Goal: Find specific page/section: Find specific page/section

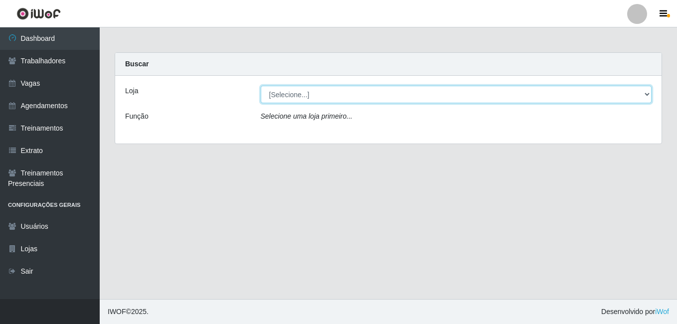
drag, startPoint x: 327, startPoint y: 93, endPoint x: 325, endPoint y: 102, distance: 9.7
click at [327, 93] on select "[Selecione...] Bemais - Ruy Carneiro" at bounding box center [456, 94] width 391 height 17
select select "230"
click at [261, 86] on select "[Selecione...] Bemais - Ruy Carneiro" at bounding box center [456, 94] width 391 height 17
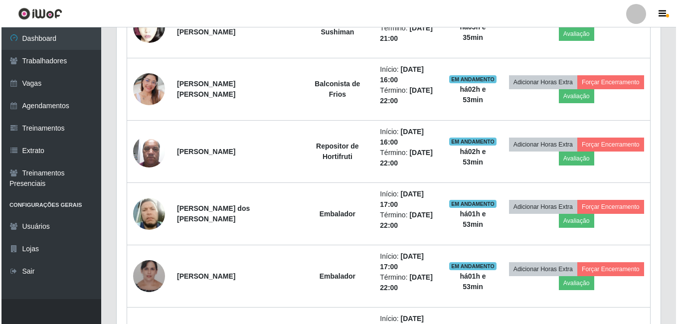
scroll to position [410, 0]
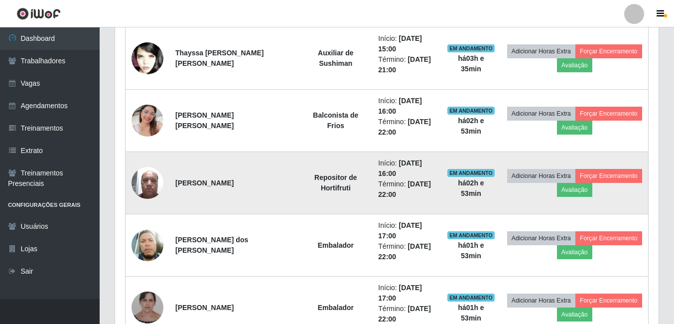
click at [140, 182] on img at bounding box center [148, 182] width 32 height 42
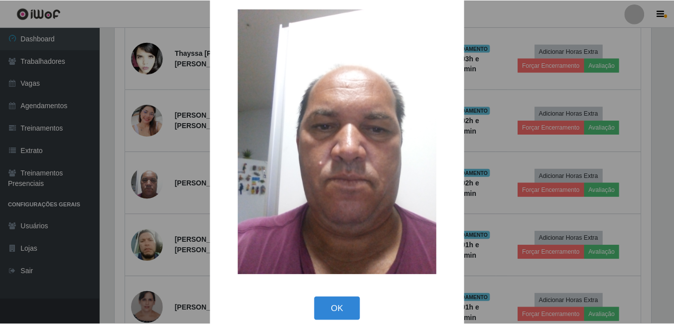
scroll to position [29, 0]
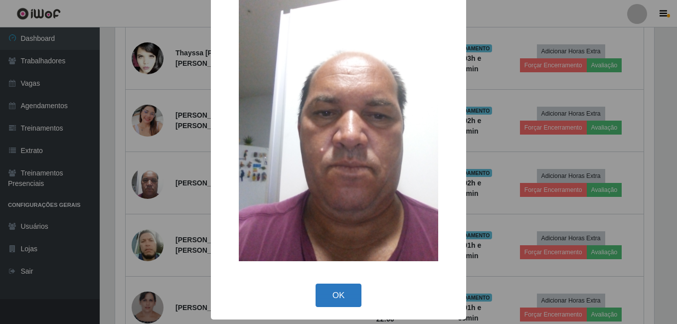
click at [336, 297] on button "OK" at bounding box center [338, 295] width 46 height 23
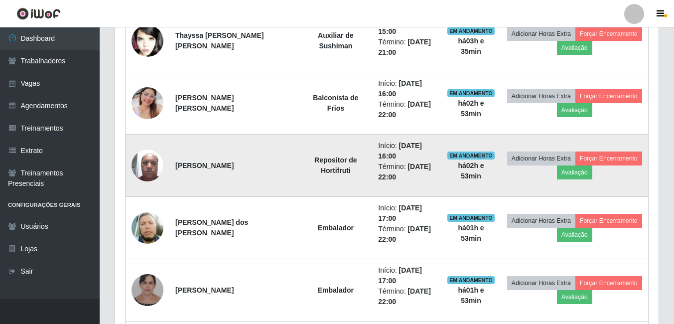
scroll to position [410, 0]
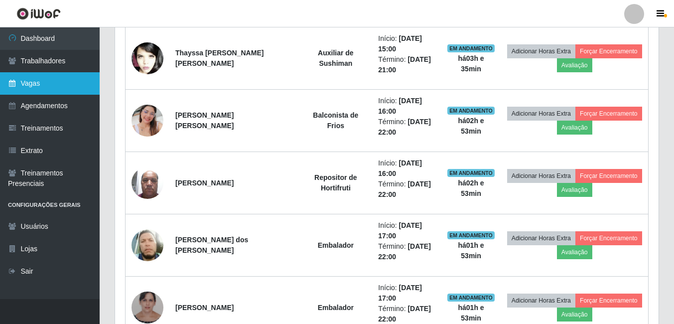
click at [58, 82] on link "Vagas" at bounding box center [50, 83] width 100 height 22
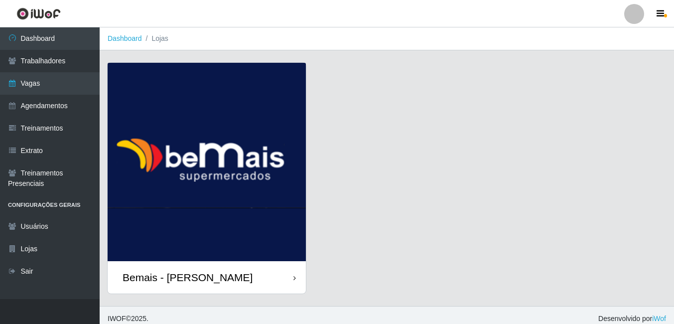
click at [260, 278] on div "Bemais - [PERSON_NAME]" at bounding box center [207, 277] width 198 height 32
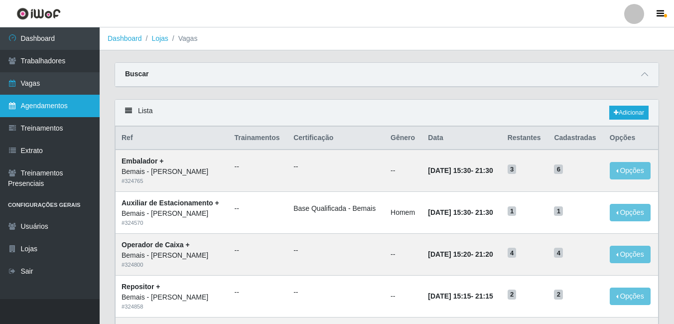
click at [50, 108] on link "Agendamentos" at bounding box center [50, 106] width 100 height 22
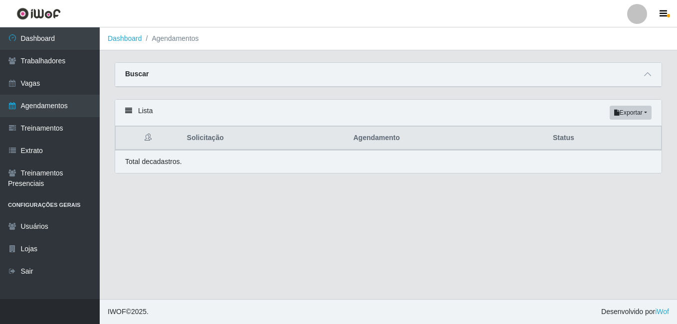
click at [127, 111] on icon at bounding box center [128, 110] width 7 height 7
click at [652, 78] on span at bounding box center [647, 74] width 12 height 11
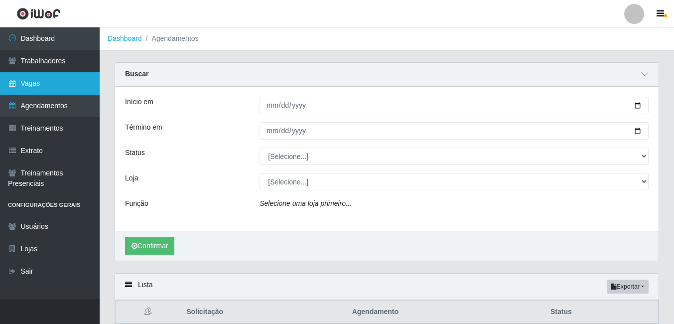
click at [53, 91] on link "Vagas" at bounding box center [50, 83] width 100 height 22
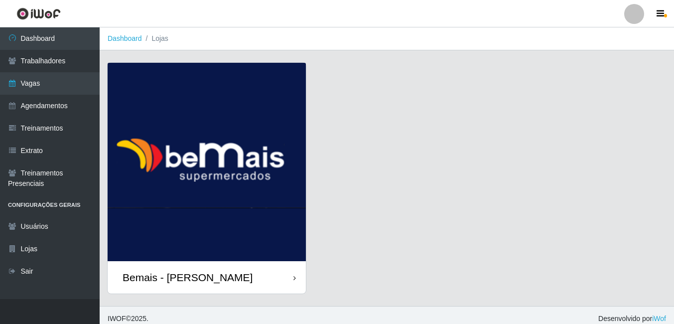
click at [202, 274] on div "Bemais - [PERSON_NAME]" at bounding box center [188, 277] width 130 height 12
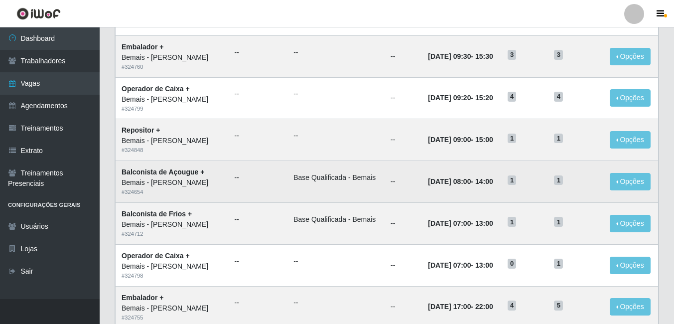
scroll to position [521, 0]
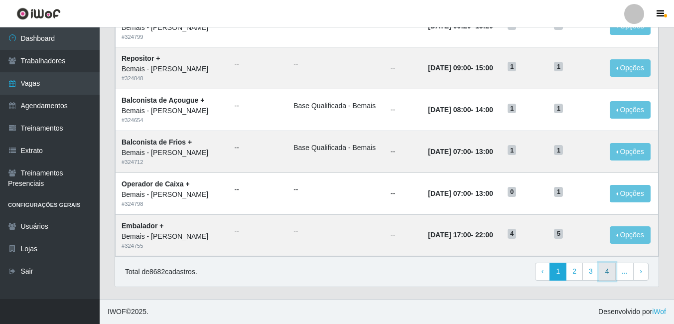
click at [611, 274] on link "4" at bounding box center [607, 272] width 17 height 18
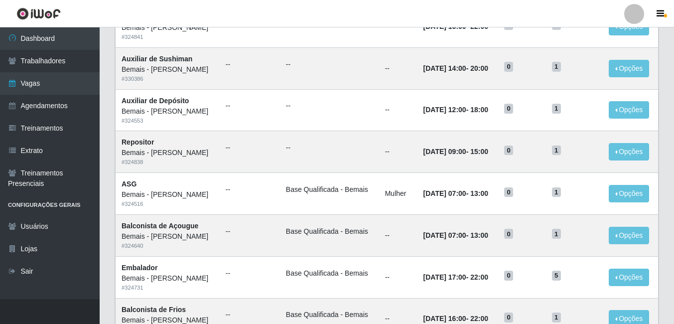
scroll to position [521, 0]
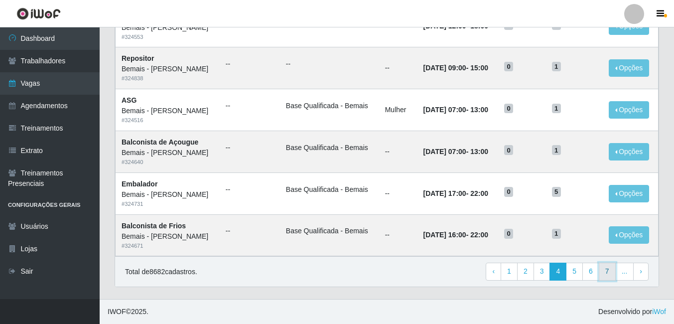
click at [613, 275] on link "7" at bounding box center [607, 272] width 17 height 18
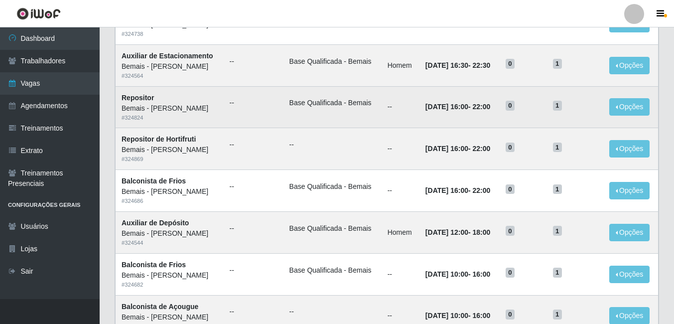
scroll to position [521, 0]
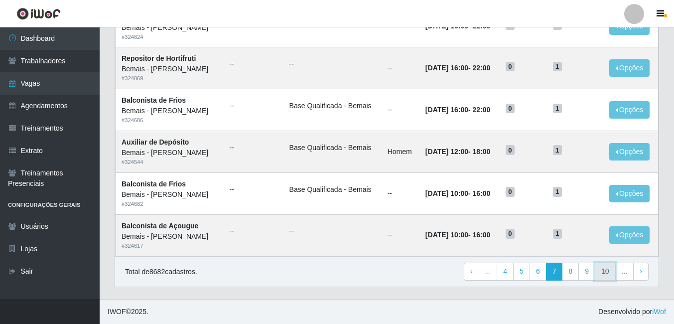
click at [602, 276] on link "10" at bounding box center [605, 272] width 21 height 18
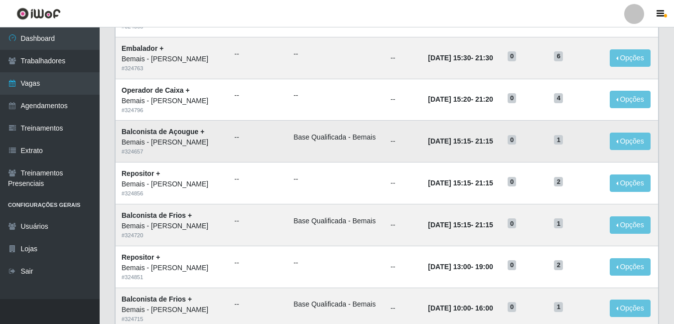
scroll to position [521, 0]
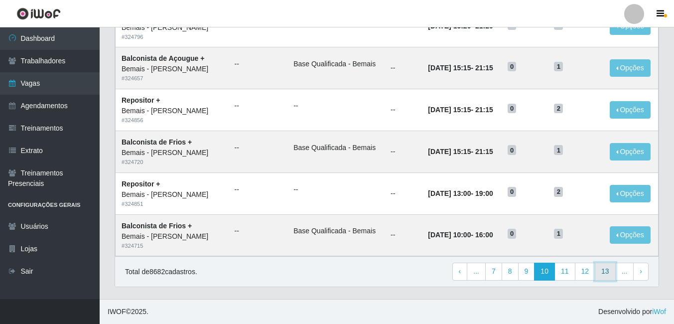
click at [608, 274] on link "13" at bounding box center [605, 272] width 21 height 18
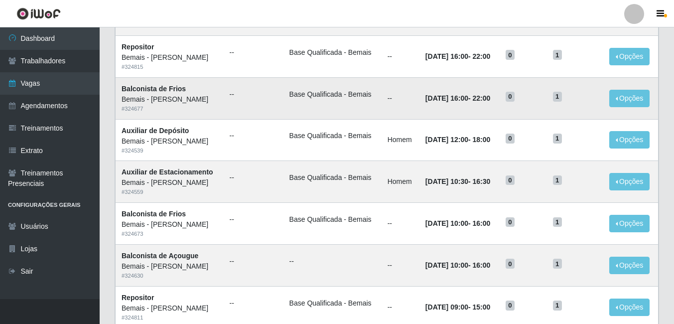
scroll to position [521, 0]
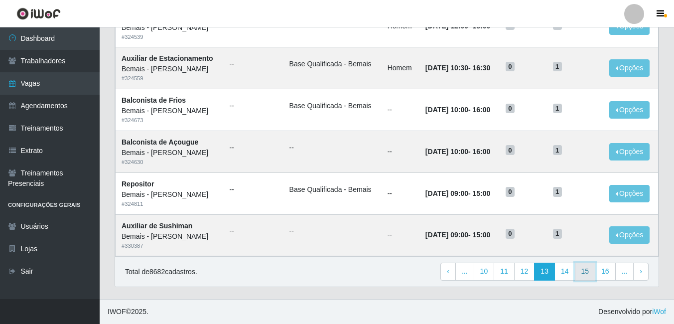
click at [580, 270] on link "15" at bounding box center [585, 272] width 21 height 18
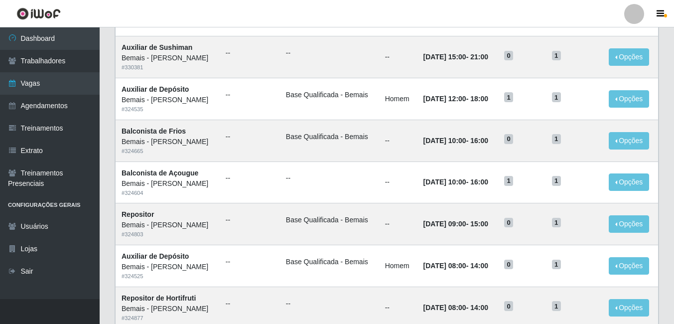
scroll to position [421, 0]
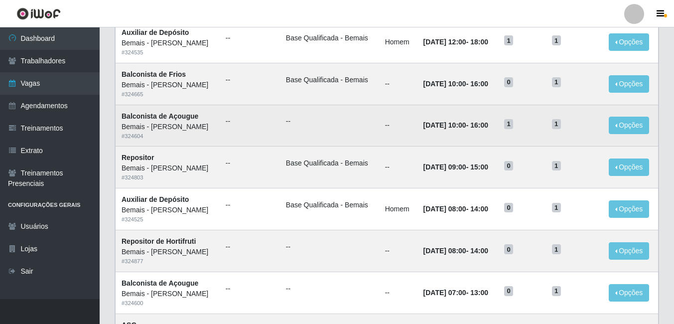
click at [314, 128] on td "--" at bounding box center [329, 126] width 99 height 42
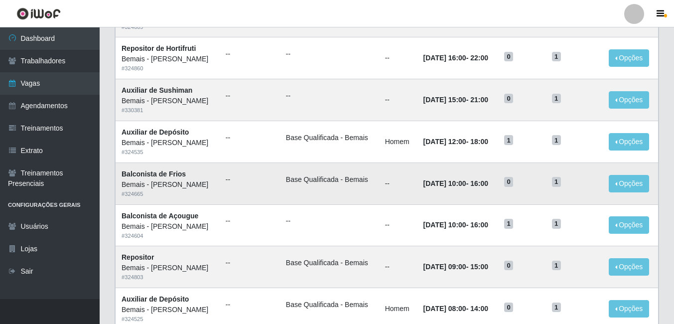
scroll to position [521, 0]
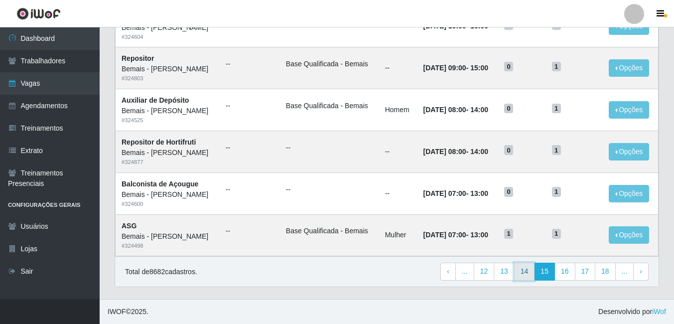
click at [524, 265] on link "14" at bounding box center [524, 272] width 21 height 18
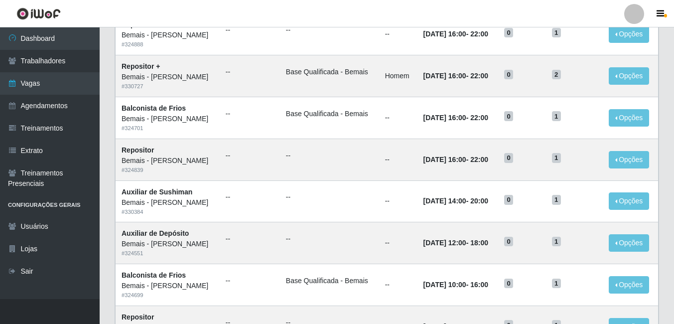
scroll to position [498, 0]
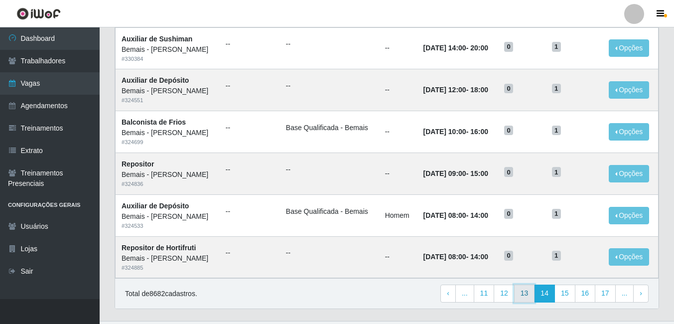
click at [534, 295] on link "13" at bounding box center [524, 294] width 21 height 18
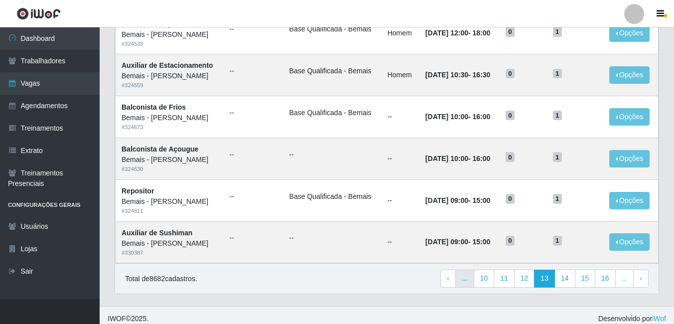
scroll to position [521, 0]
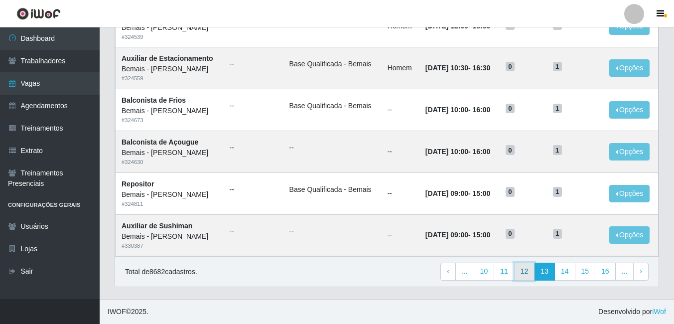
click at [523, 275] on link "12" at bounding box center [524, 272] width 21 height 18
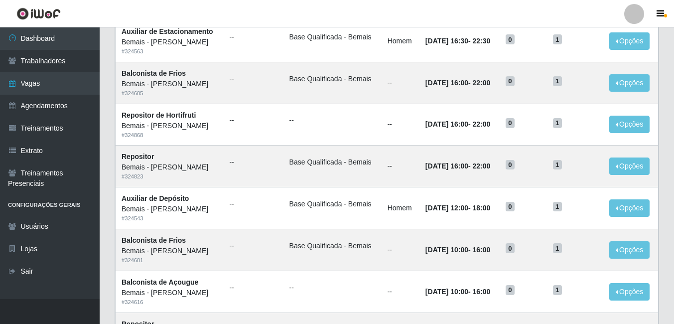
scroll to position [521, 0]
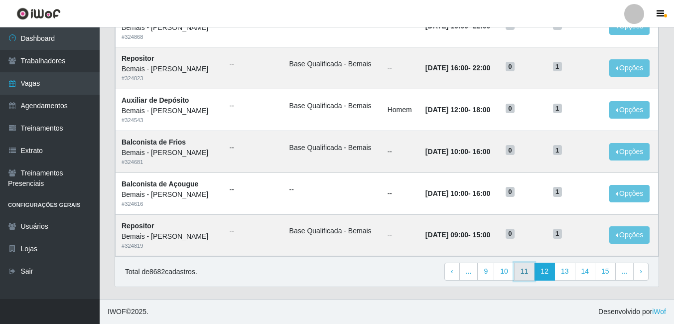
click at [526, 272] on link "11" at bounding box center [524, 272] width 21 height 18
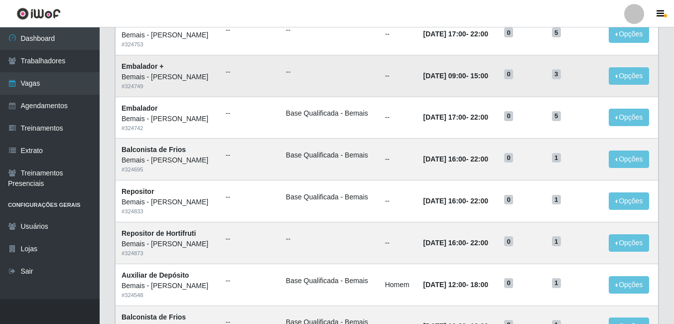
scroll to position [521, 0]
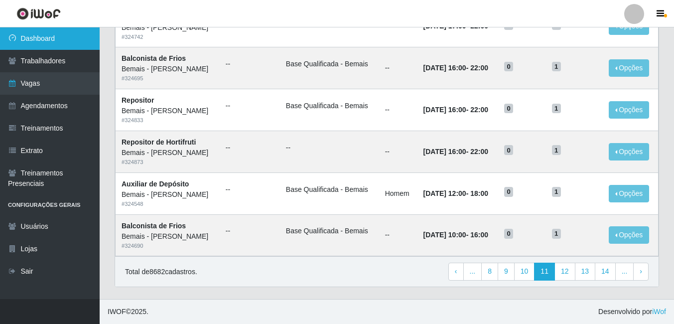
click at [17, 35] on link "Dashboard" at bounding box center [50, 38] width 100 height 22
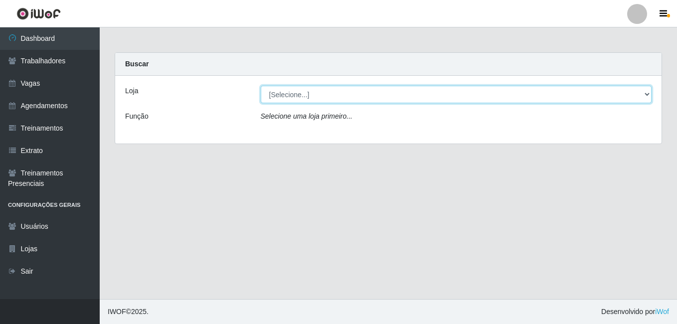
click at [309, 89] on select "[Selecione...] [PERSON_NAME]" at bounding box center [456, 94] width 391 height 17
select select "230"
click at [261, 86] on select "[Selecione...] [PERSON_NAME]" at bounding box center [456, 94] width 391 height 17
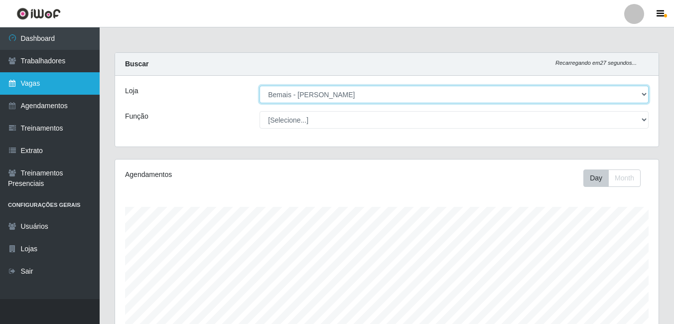
scroll to position [207, 544]
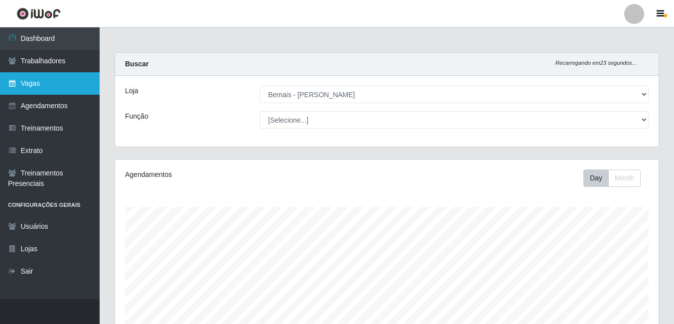
click at [39, 85] on link "Vagas" at bounding box center [50, 83] width 100 height 22
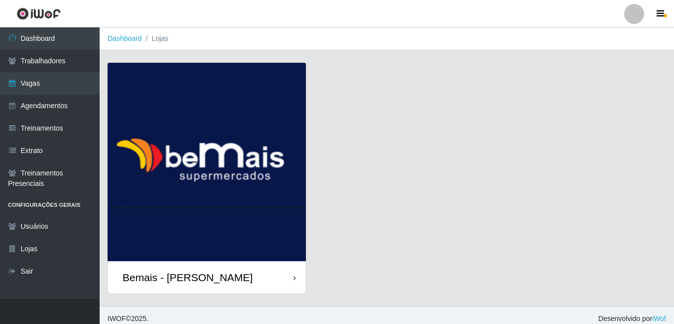
click at [219, 203] on img at bounding box center [207, 162] width 198 height 198
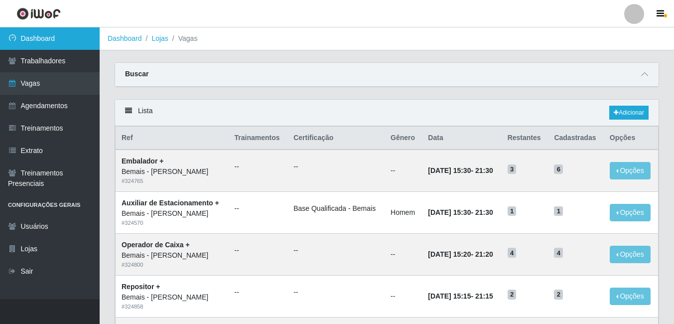
click at [45, 37] on link "Dashboard" at bounding box center [50, 38] width 100 height 22
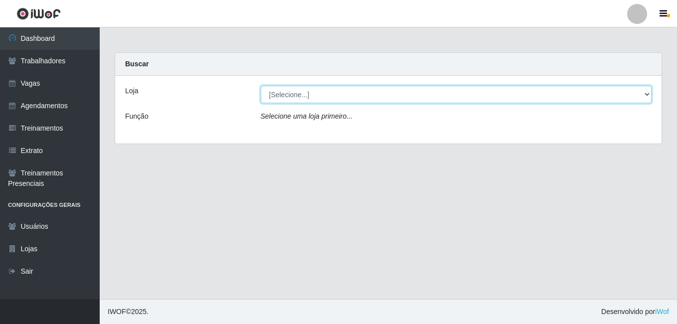
drag, startPoint x: 285, startPoint y: 99, endPoint x: 286, endPoint y: 105, distance: 5.6
click at [286, 100] on select "[Selecione...] [PERSON_NAME]" at bounding box center [456, 94] width 391 height 17
select select "230"
click at [261, 86] on select "[Selecione...] [PERSON_NAME]" at bounding box center [456, 94] width 391 height 17
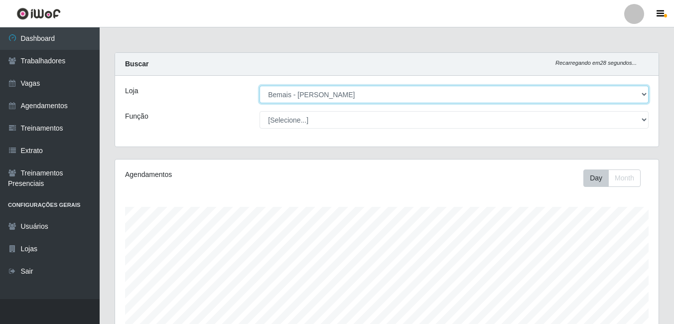
scroll to position [207, 544]
